Goal: Check status: Check status

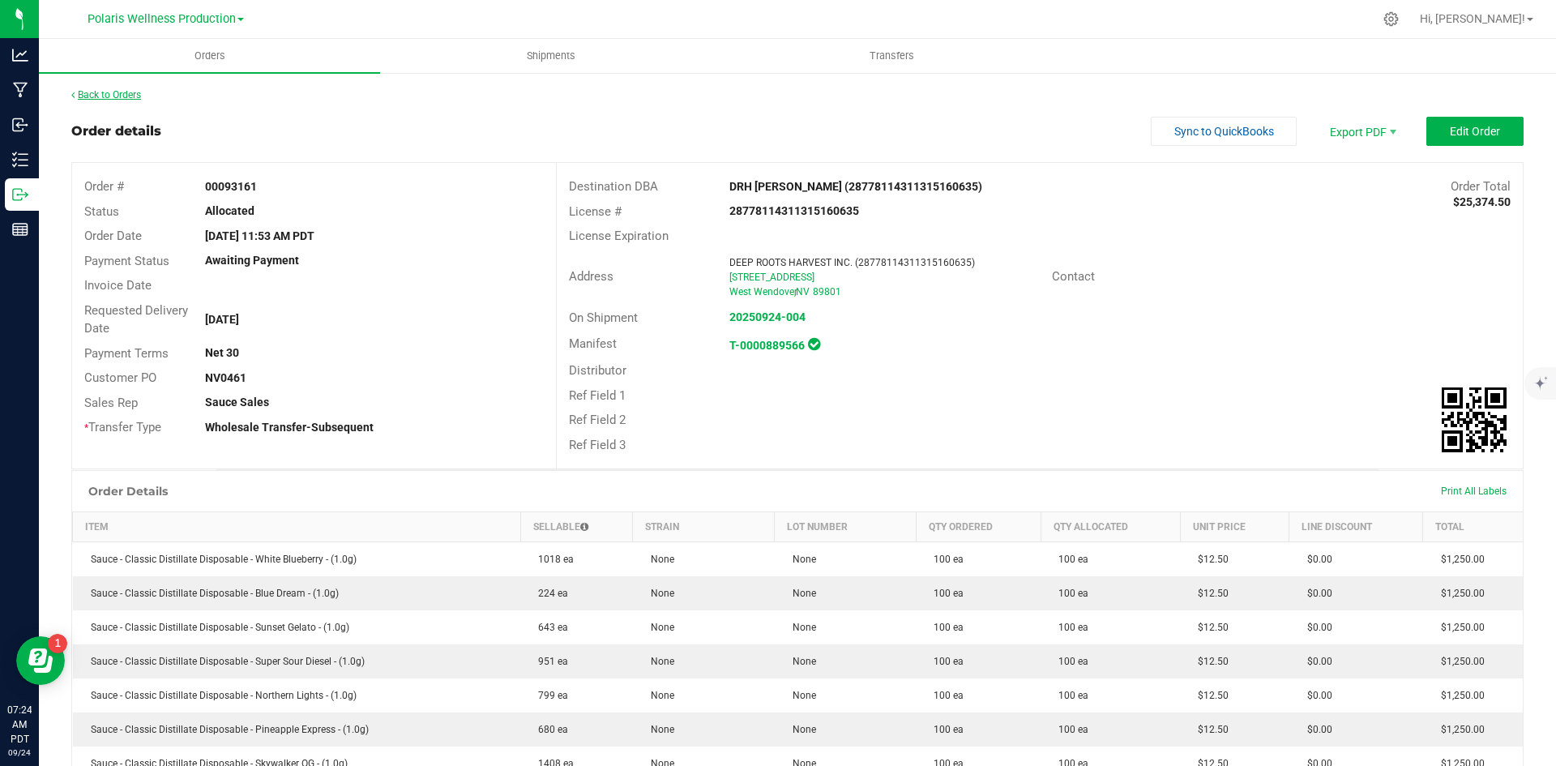
click at [129, 100] on link "Back to Orders" at bounding box center [106, 94] width 70 height 11
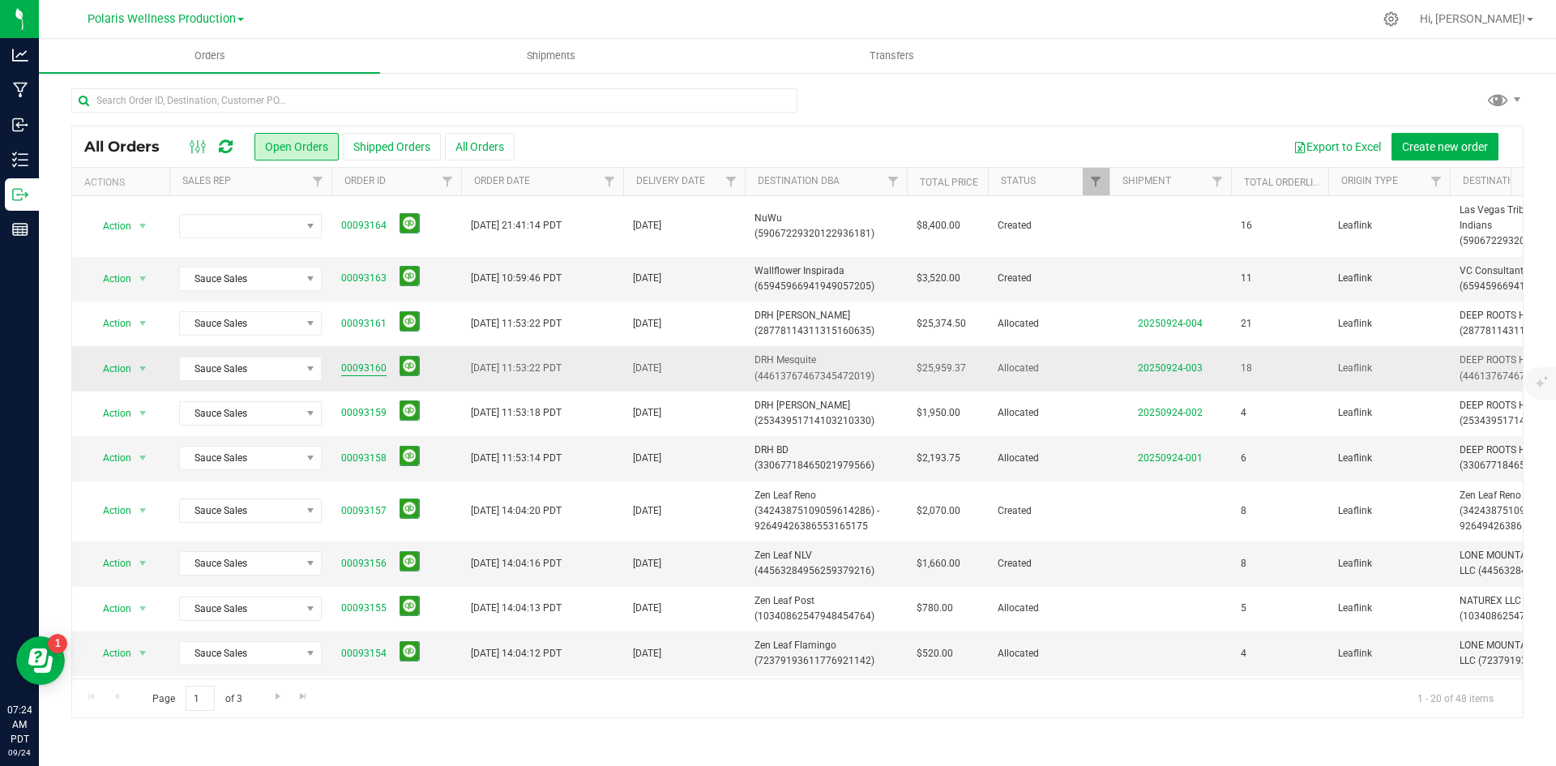
click at [374, 366] on link "00093160" at bounding box center [363, 368] width 45 height 15
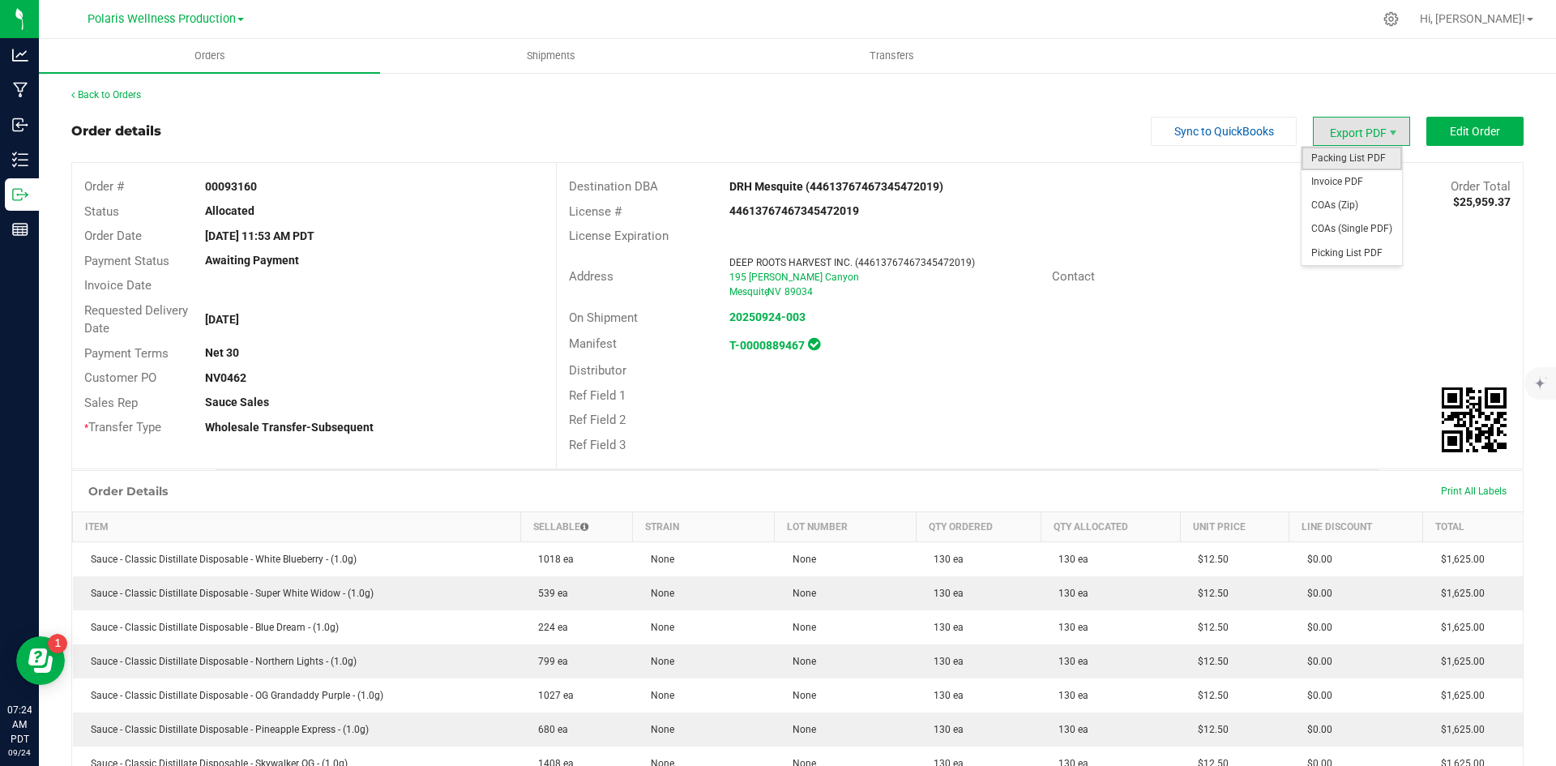
click at [1365, 160] on span "Packing List PDF" at bounding box center [1352, 159] width 100 height 24
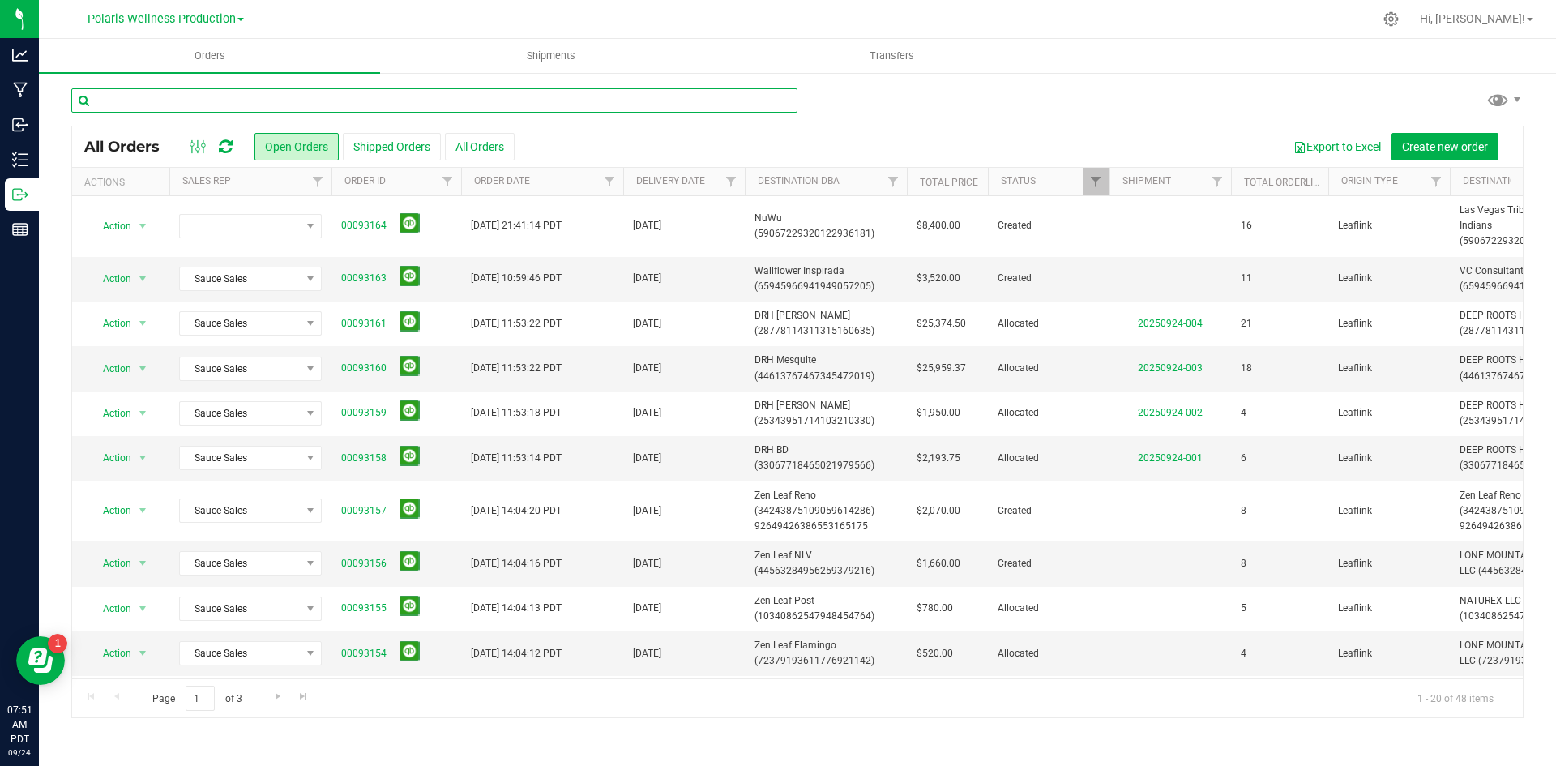
click at [658, 102] on input "text" at bounding box center [434, 100] width 726 height 24
type input "wallflower"
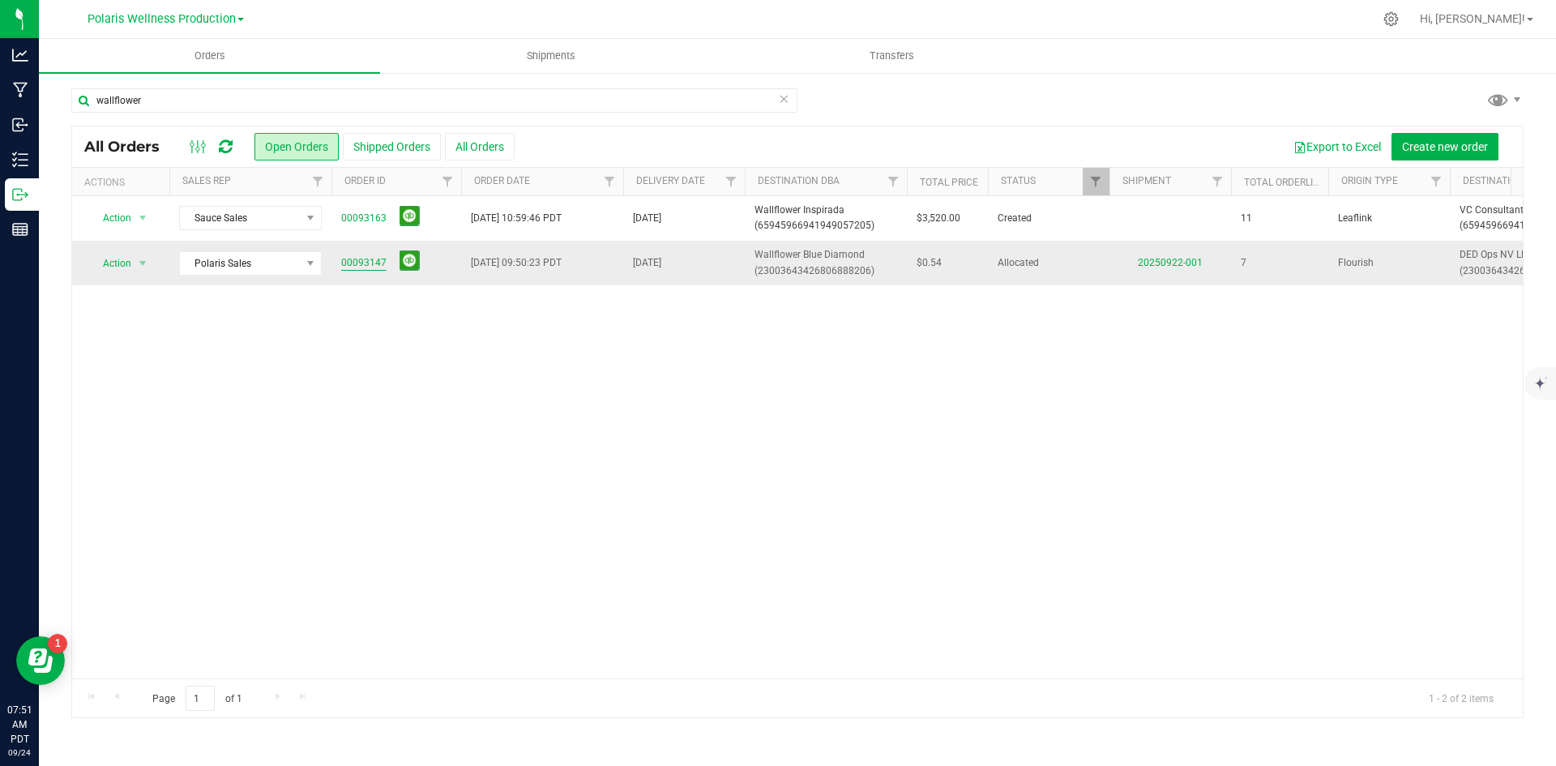
click at [369, 263] on link "00093147" at bounding box center [363, 262] width 45 height 15
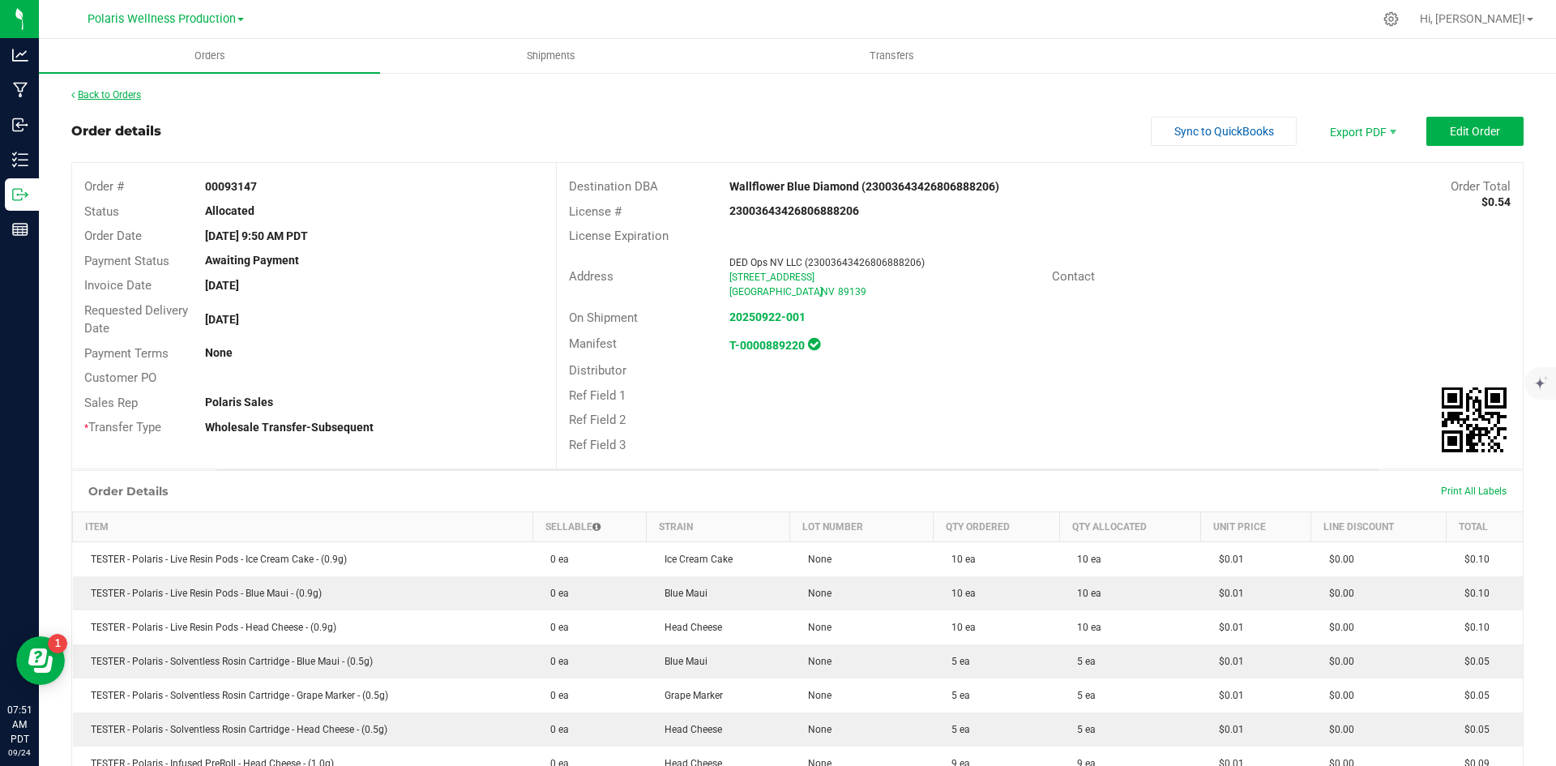
click at [119, 96] on link "Back to Orders" at bounding box center [106, 94] width 70 height 11
